Goal: Task Accomplishment & Management: Complete application form

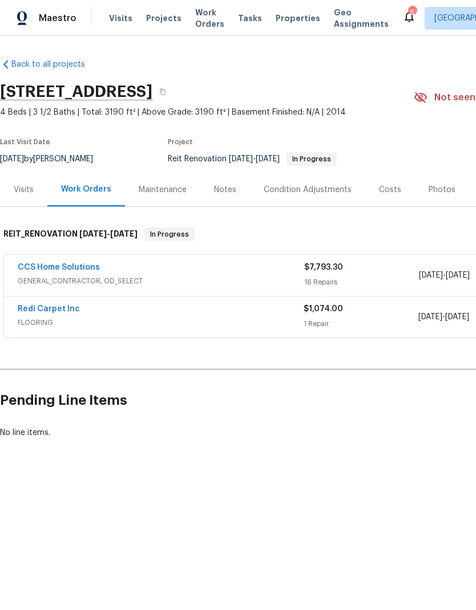
click at [42, 269] on link "CCS Home Solutions" at bounding box center [59, 267] width 82 height 8
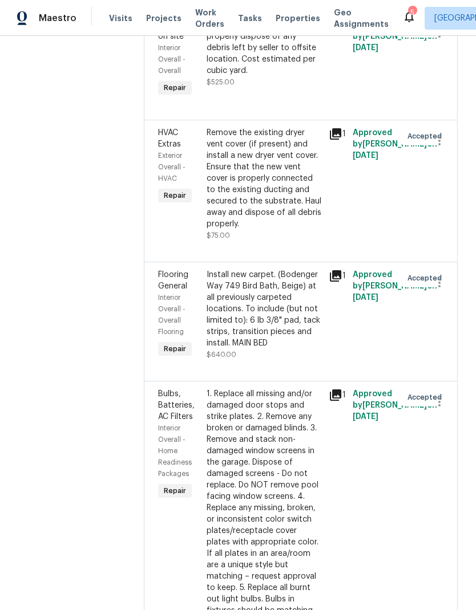
scroll to position [1631, 0]
click at [439, 287] on icon "button" at bounding box center [439, 282] width 2 height 9
click at [444, 286] on li "Cancel" at bounding box center [444, 290] width 44 height 19
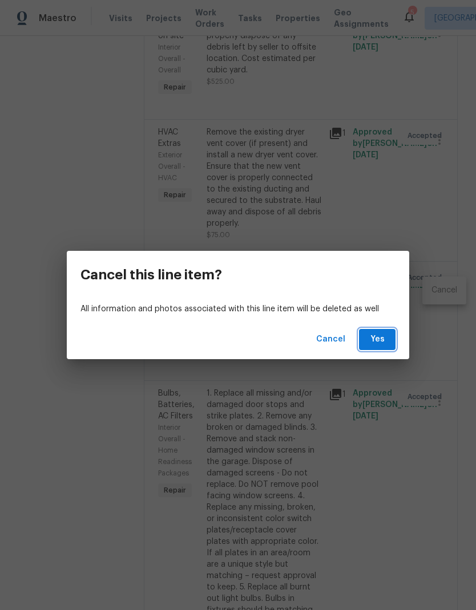
click at [392, 339] on button "Yes" at bounding box center [377, 339] width 36 height 21
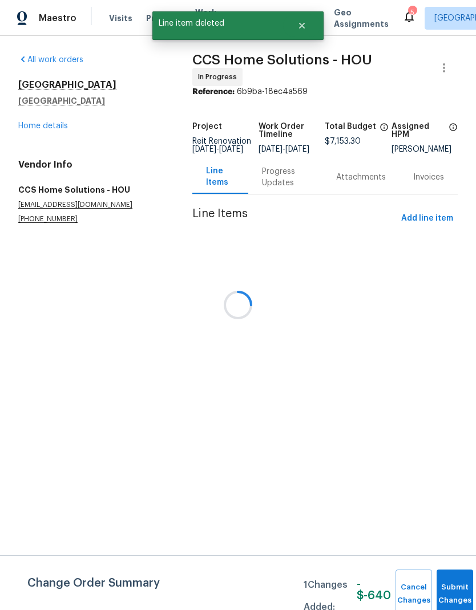
scroll to position [0, 0]
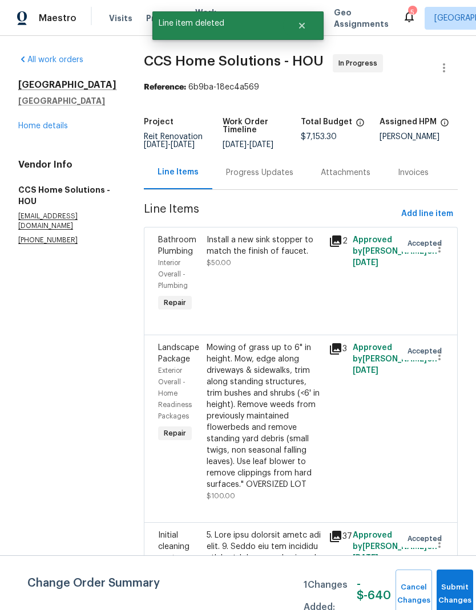
click at [33, 148] on div "All work orders [STREET_ADDRESS] Home details Vendor Info CCS Home Solutions - …" at bounding box center [67, 149] width 98 height 191
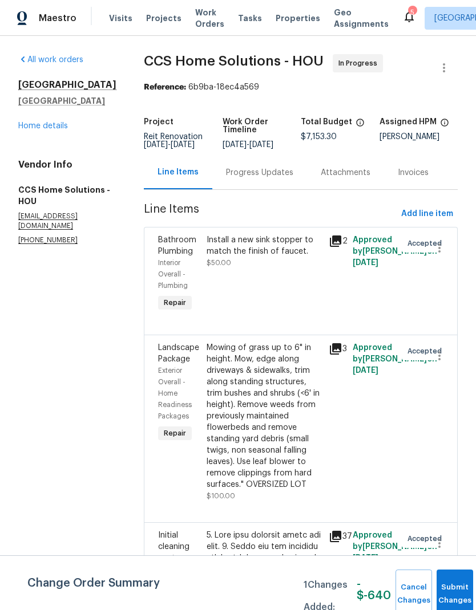
click at [31, 130] on link "Home details" at bounding box center [43, 126] width 50 height 8
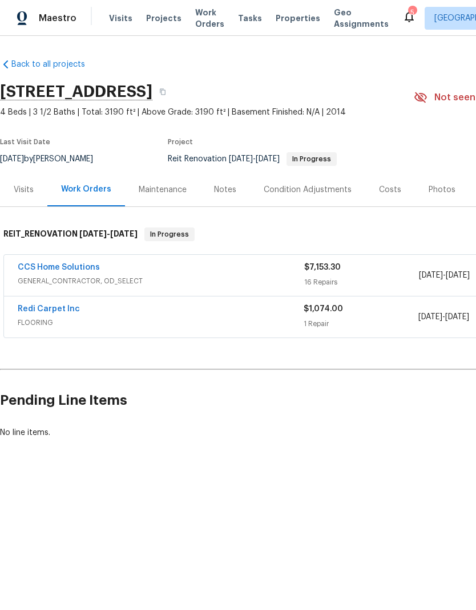
click at [36, 310] on link "Redi Carpet Inc" at bounding box center [49, 309] width 62 height 8
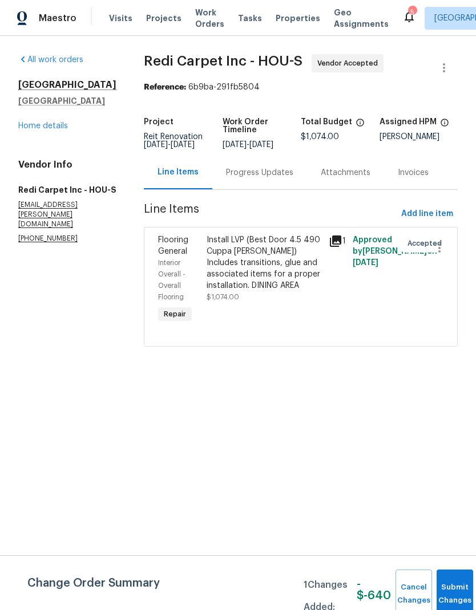
click at [437, 221] on span "Add line item" at bounding box center [427, 214] width 52 height 14
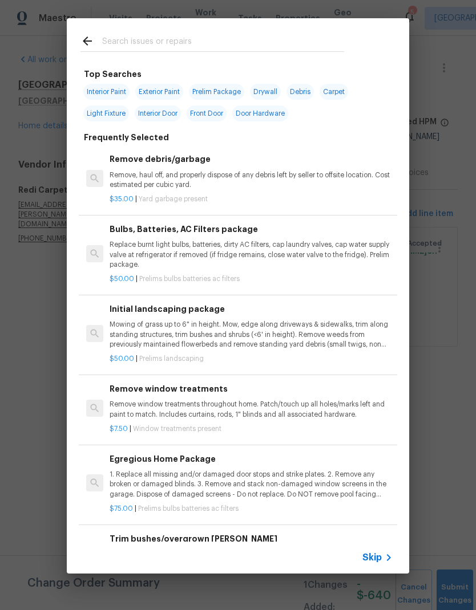
click at [318, 35] on input "text" at bounding box center [223, 42] width 242 height 17
type input "Carpe"
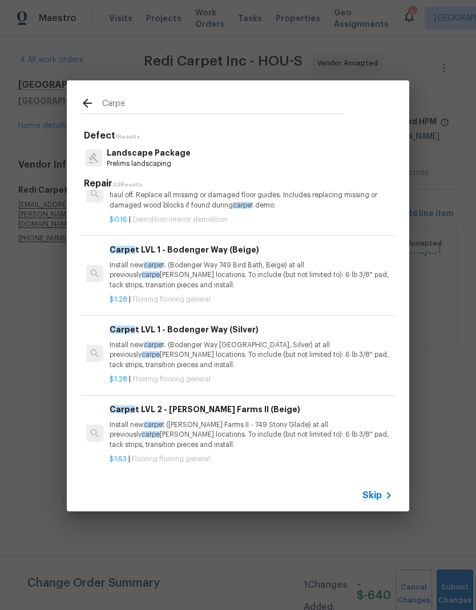
scroll to position [97, 0]
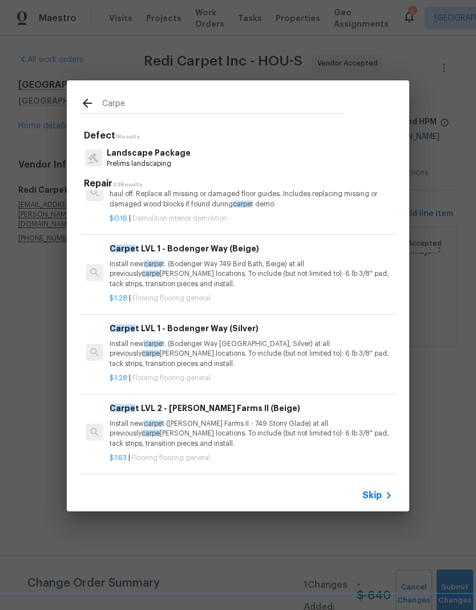
click at [322, 271] on p "Install new carpe t. (Bodenger Way 749 Bird Bath, Beige) at all previously carp…" at bounding box center [250, 273] width 283 height 29
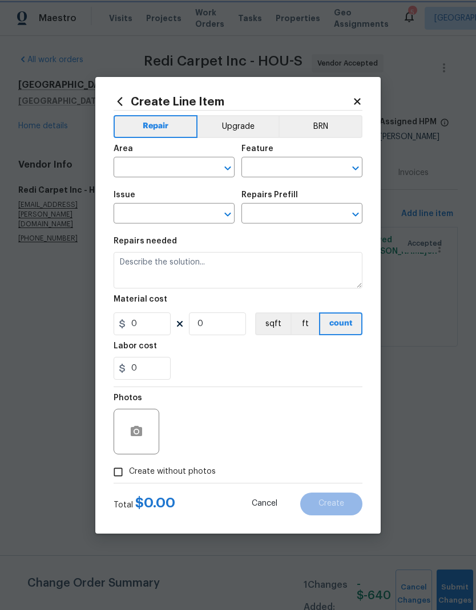
type input "Overall Flooring"
type input "Flooring General"
type input "Carpet LVL 1 - Bodenger Way (Beige) $1.28"
type textarea "Install new carpet. (Bodenger Way 749 Bird Bath, Beige) at all previously carpe…"
type input "1.28"
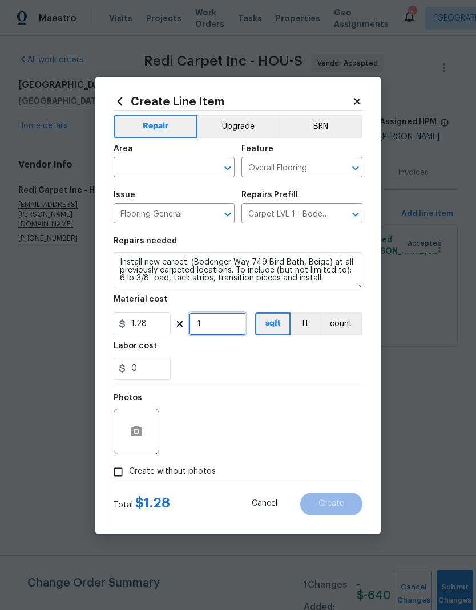
click at [217, 325] on input "1" at bounding box center [217, 323] width 57 height 23
type input "500"
click at [134, 424] on button "button" at bounding box center [136, 431] width 27 height 27
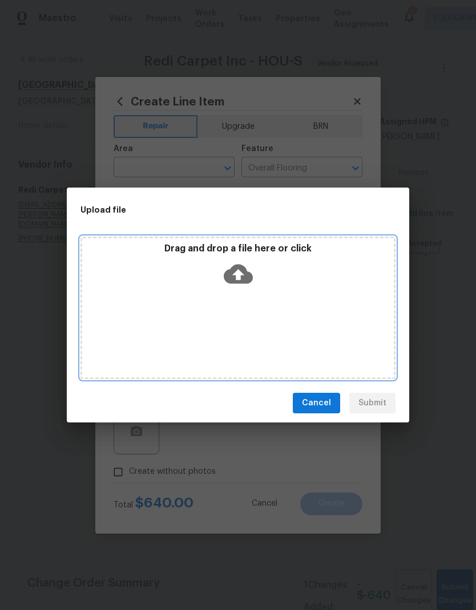
click at [321, 279] on div "Drag and drop a file here or click" at bounding box center [237, 267] width 311 height 49
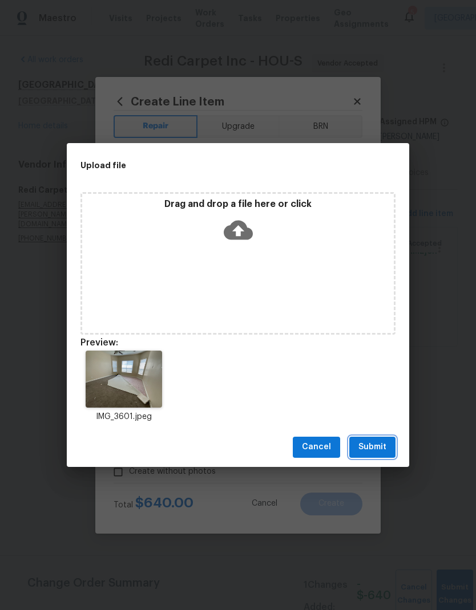
click at [380, 456] on button "Submit" at bounding box center [372, 447] width 46 height 21
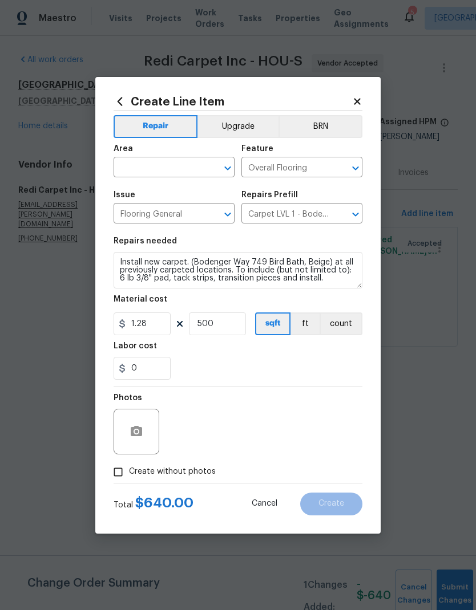
click at [206, 156] on div "Area" at bounding box center [173, 152] width 121 height 15
click at [206, 155] on div "Area" at bounding box center [173, 152] width 121 height 15
click at [192, 166] on input "text" at bounding box center [157, 169] width 89 height 18
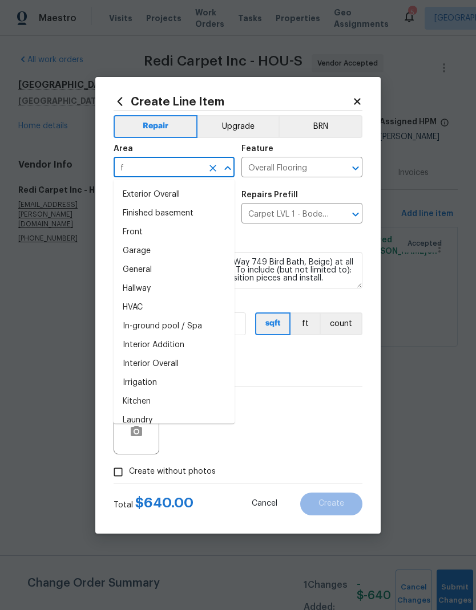
scroll to position [0, 0]
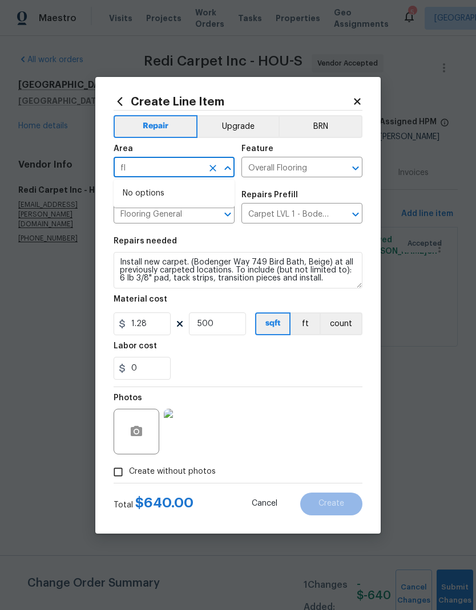
type input "f"
click at [141, 206] on li "Interior Overall" at bounding box center [173, 212] width 121 height 19
type input "Interior Overall"
click at [141, 206] on input "Flooring General" at bounding box center [157, 215] width 89 height 18
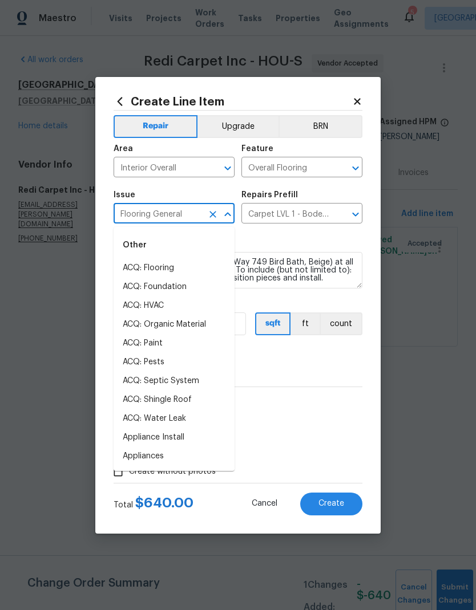
click at [139, 186] on span "Issue Flooring General ​" at bounding box center [173, 207] width 121 height 46
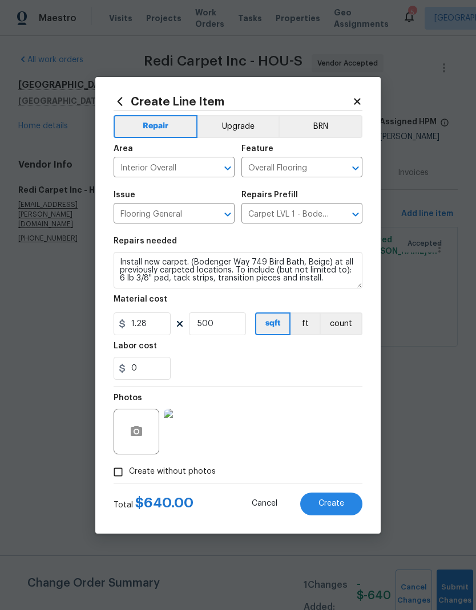
click at [332, 510] on button "Create" at bounding box center [331, 504] width 62 height 23
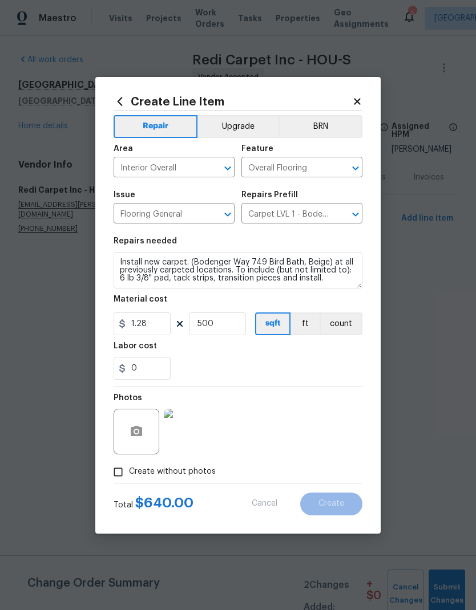
type input "0"
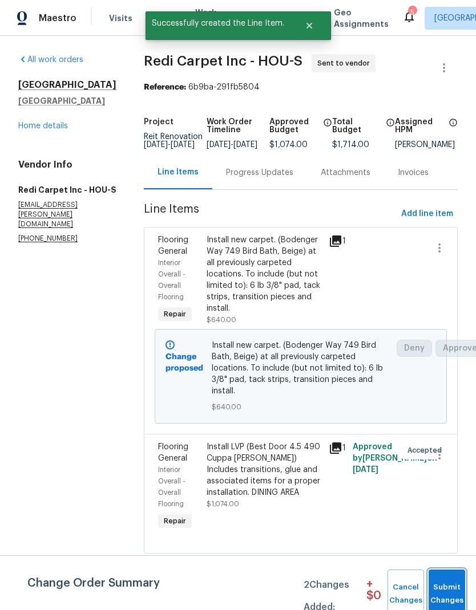
click at [448, 587] on span "Submit Changes" at bounding box center [446, 594] width 25 height 26
